Goal: Communication & Community: Answer question/provide support

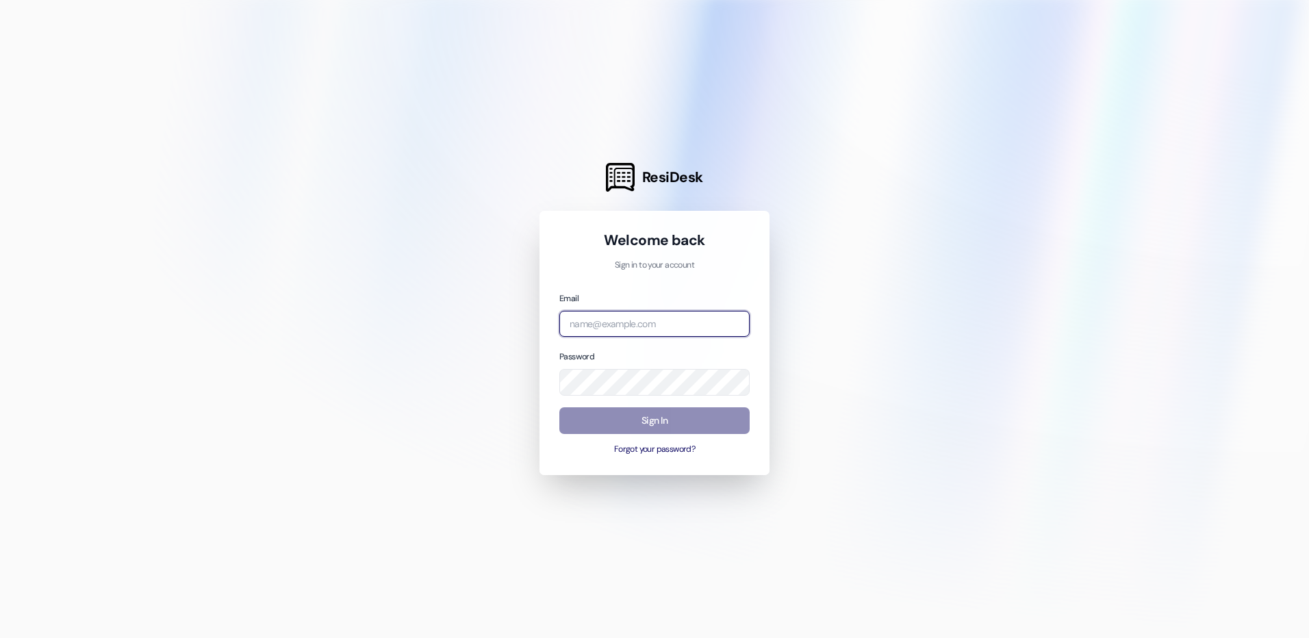
type input "[EMAIL_ADDRESS][DOMAIN_NAME]"
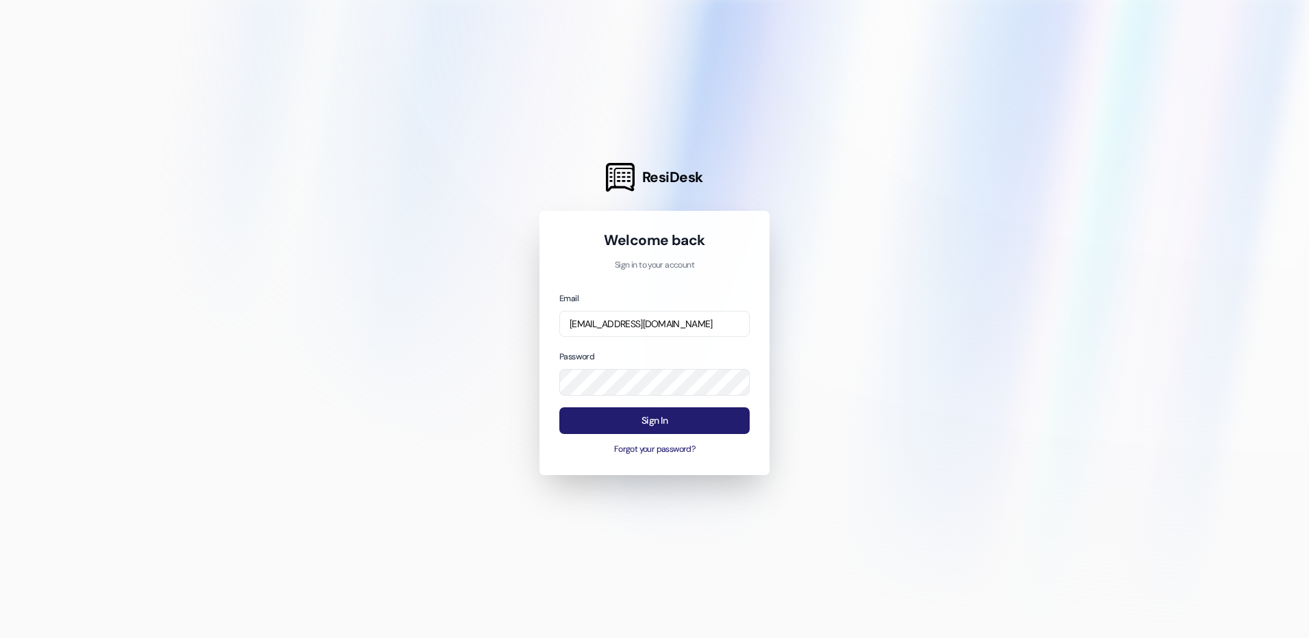
click at [638, 419] on button "Sign In" at bounding box center [654, 420] width 190 height 27
click at [551, 377] on div "Welcome back Sign in to your account Email [EMAIL_ADDRESS][DOMAIN_NAME] Passwor…" at bounding box center [654, 343] width 230 height 264
click at [692, 421] on button "Sign In" at bounding box center [654, 420] width 190 height 27
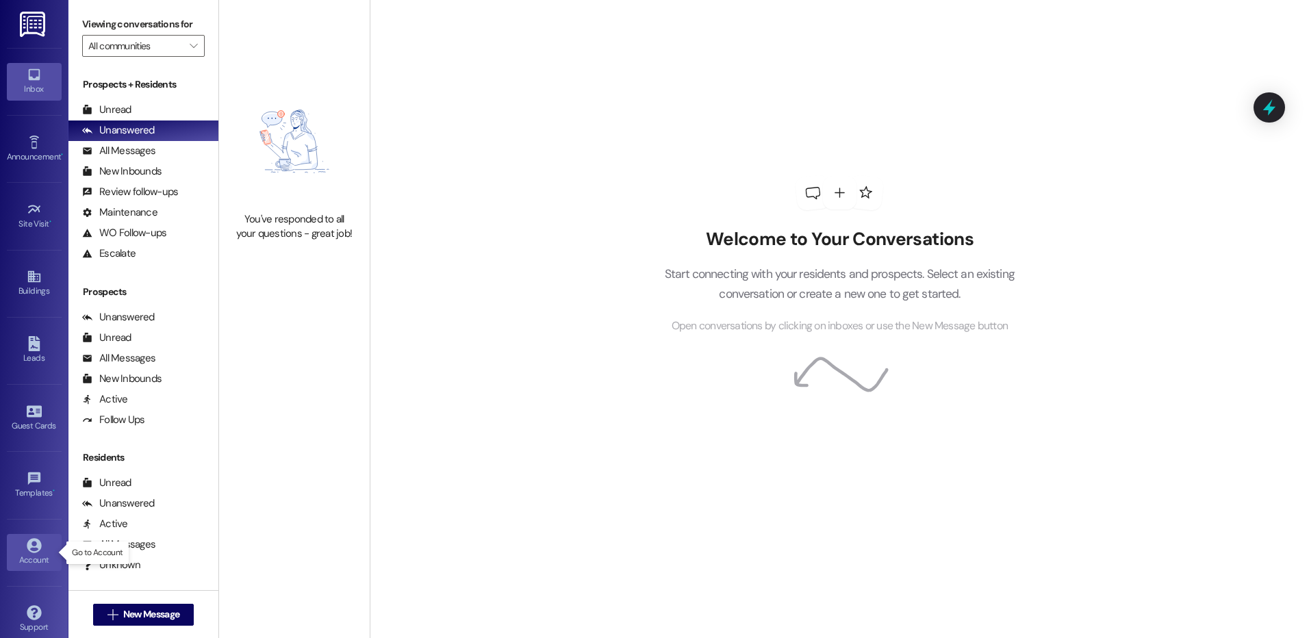
click at [27, 563] on div "Account" at bounding box center [34, 560] width 68 height 14
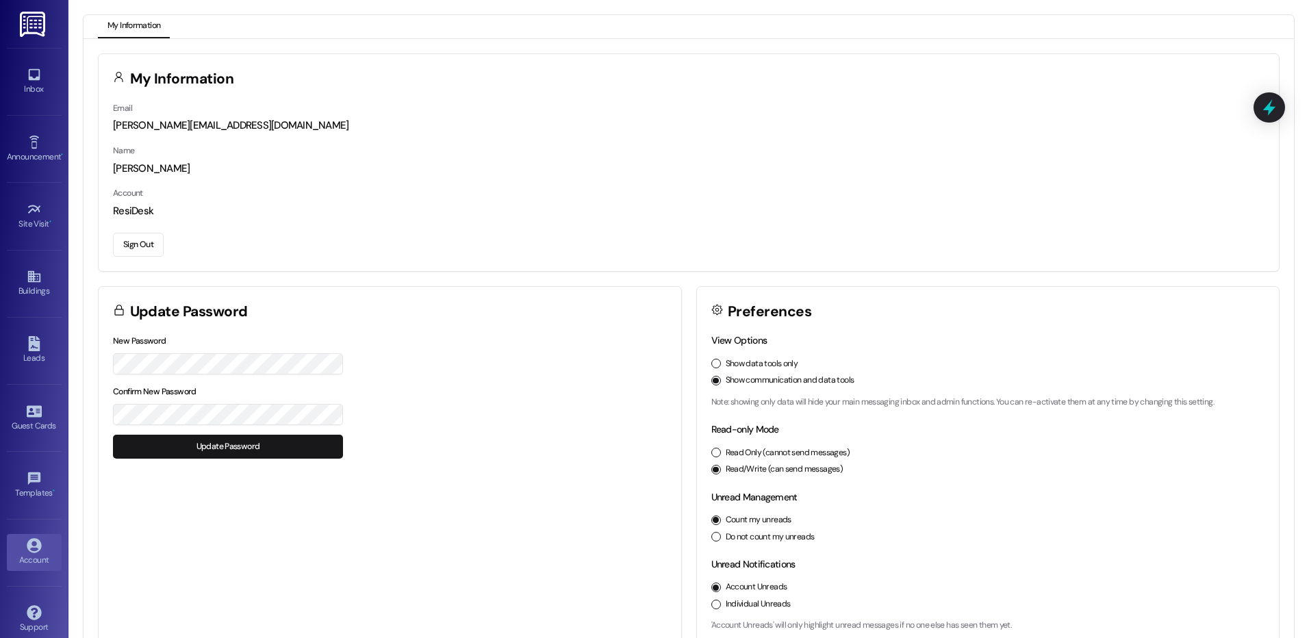
click at [472, 360] on div "New Password Confirm New Password Update Password" at bounding box center [390, 403] width 583 height 140
click at [401, 424] on div "New Password Confirm New Password Update Password" at bounding box center [390, 403] width 583 height 140
click at [190, 449] on button "Update Password" at bounding box center [228, 447] width 230 height 24
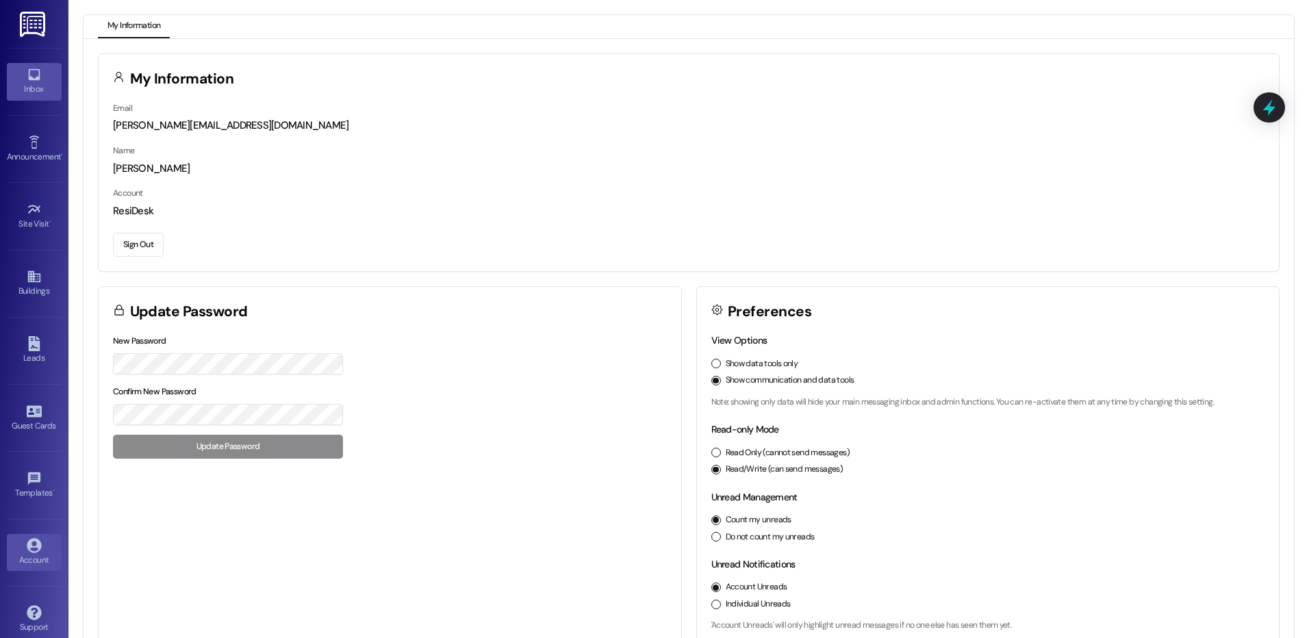
click at [29, 79] on icon at bounding box center [34, 75] width 12 height 12
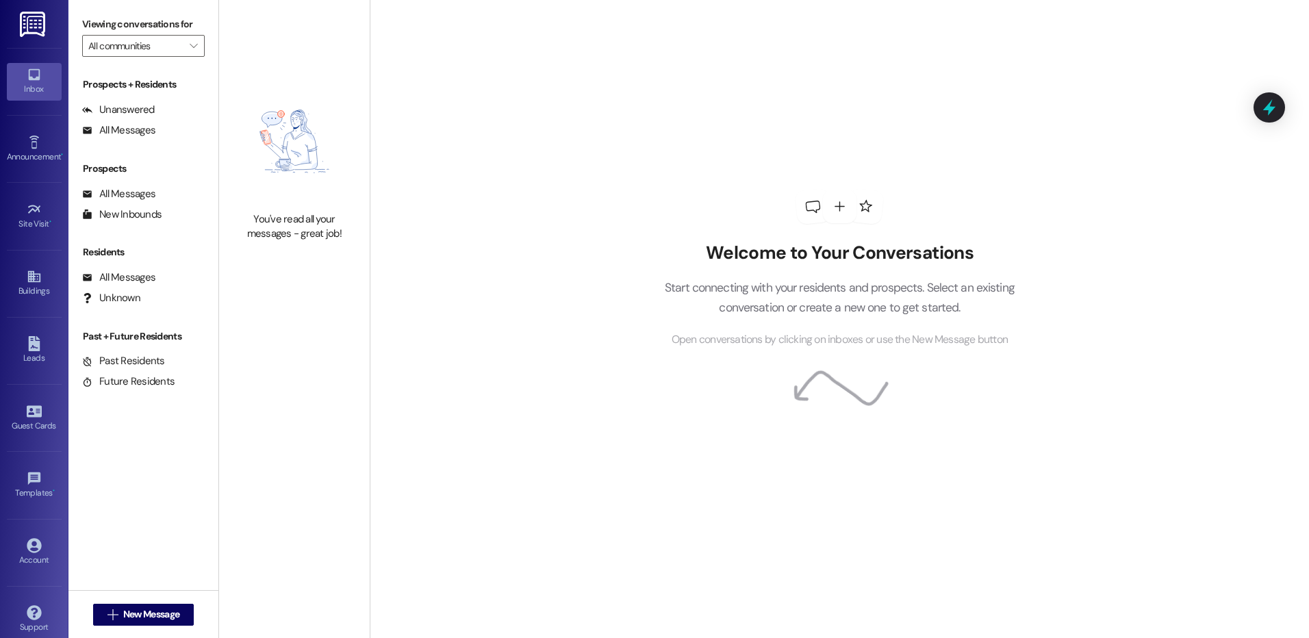
click at [36, 81] on icon at bounding box center [34, 74] width 15 height 15
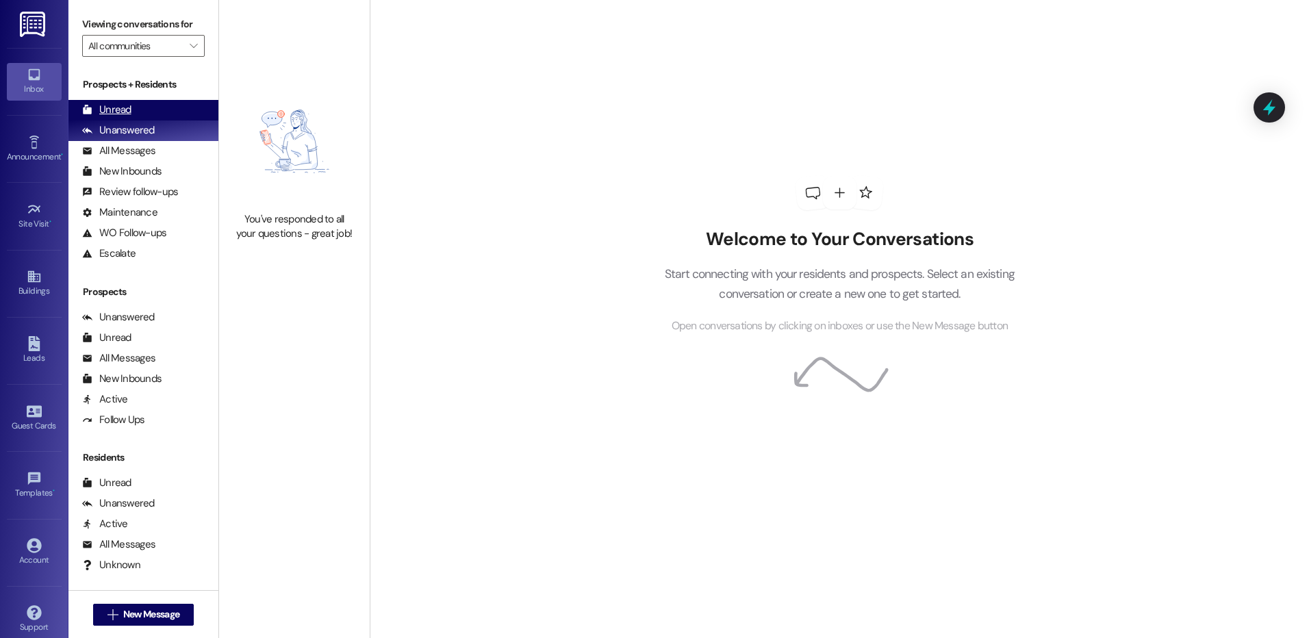
click at [116, 107] on div "Unread" at bounding box center [106, 110] width 49 height 14
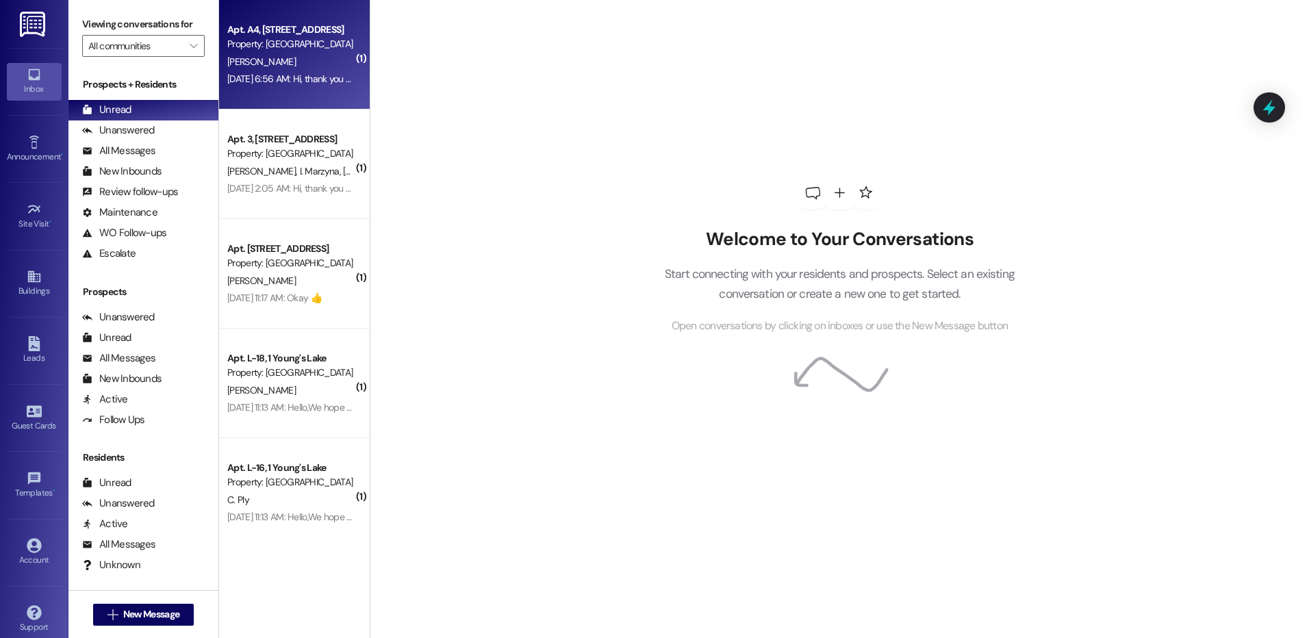
click at [268, 40] on div "Property: [GEOGRAPHIC_DATA]" at bounding box center [290, 44] width 127 height 14
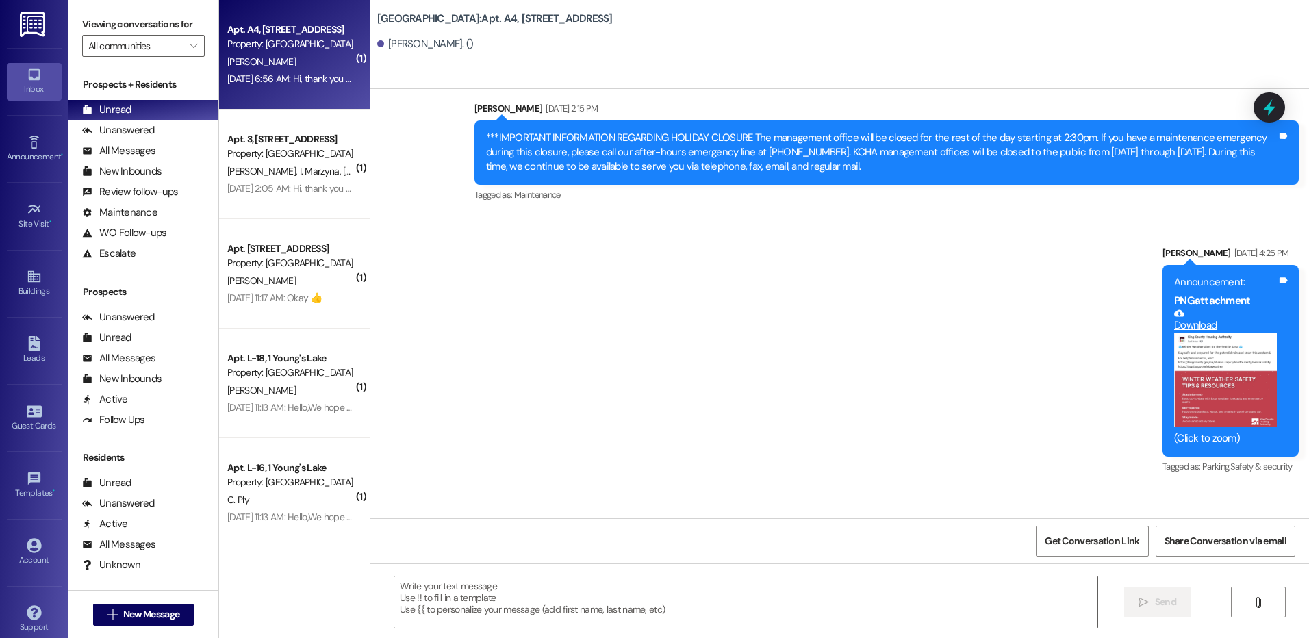
scroll to position [984, 0]
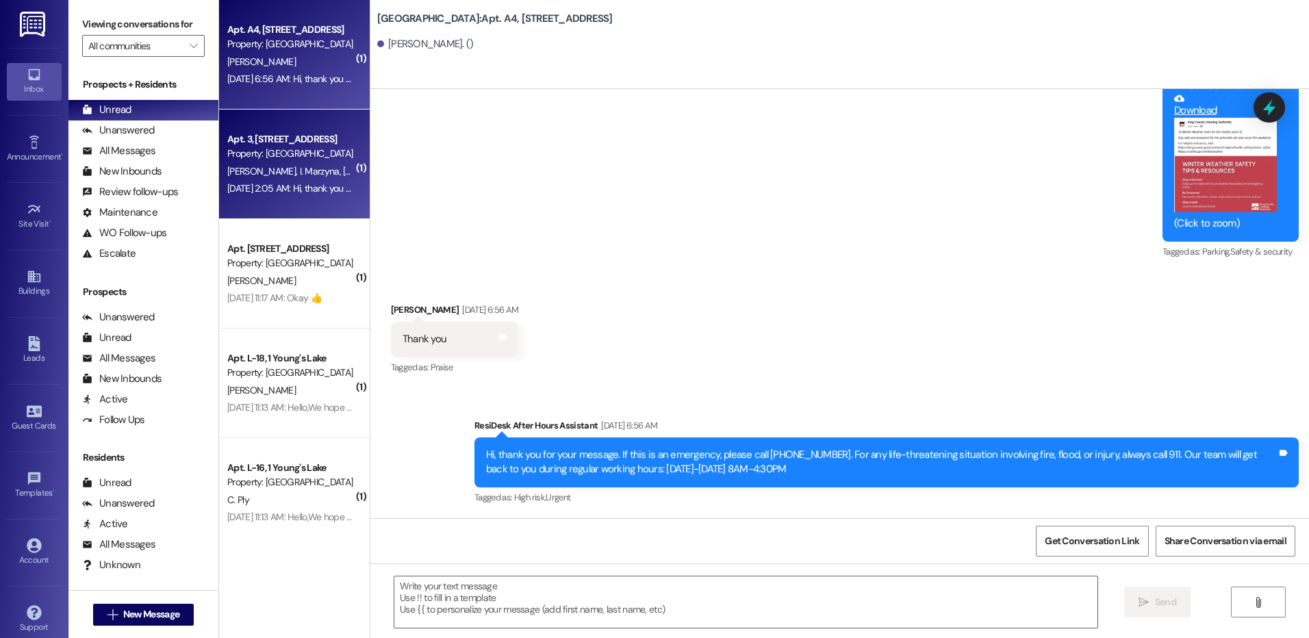
click at [264, 148] on div "Property: [GEOGRAPHIC_DATA]" at bounding box center [290, 153] width 127 height 14
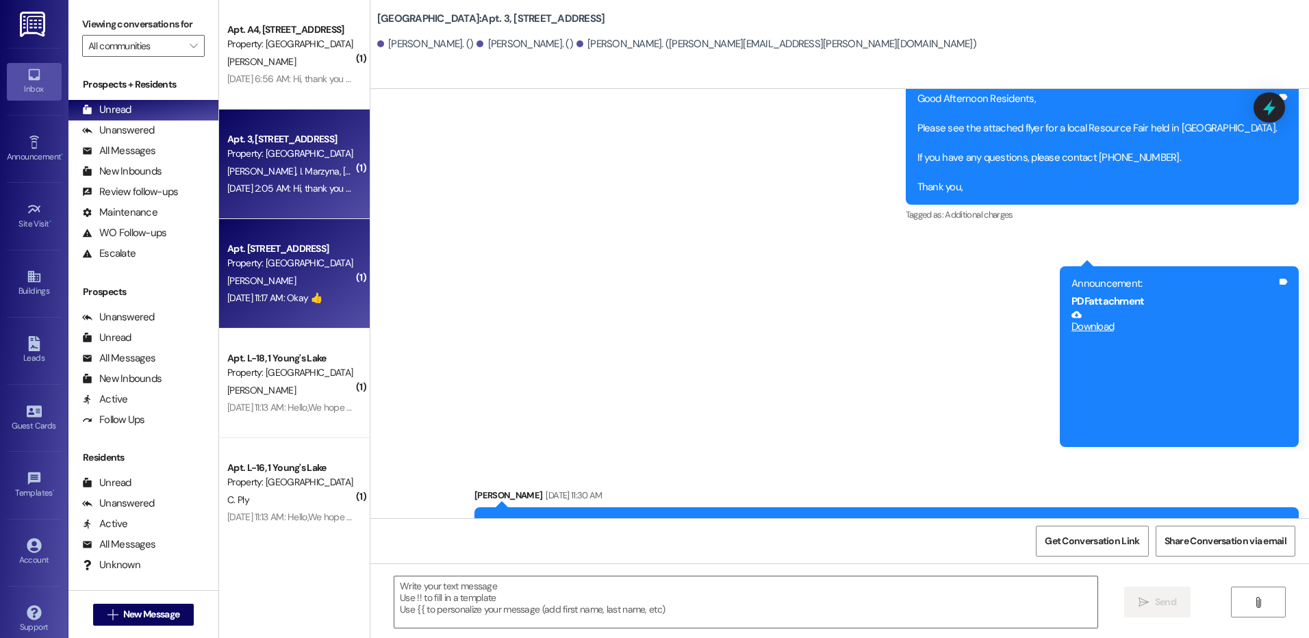
click at [298, 298] on div "[DATE] 11:17 AM: Okay 👍 [DATE] 11:17 AM: Okay 👍" at bounding box center [274, 298] width 94 height 12
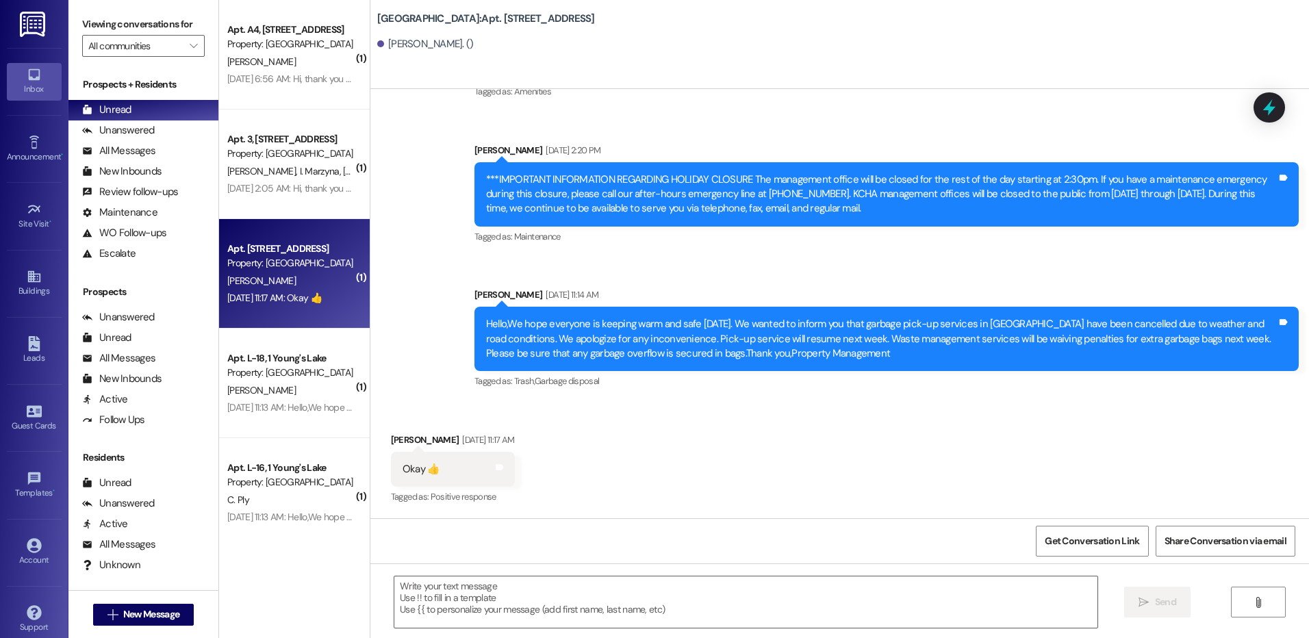
scroll to position [3401, 0]
